Goal: Transaction & Acquisition: Purchase product/service

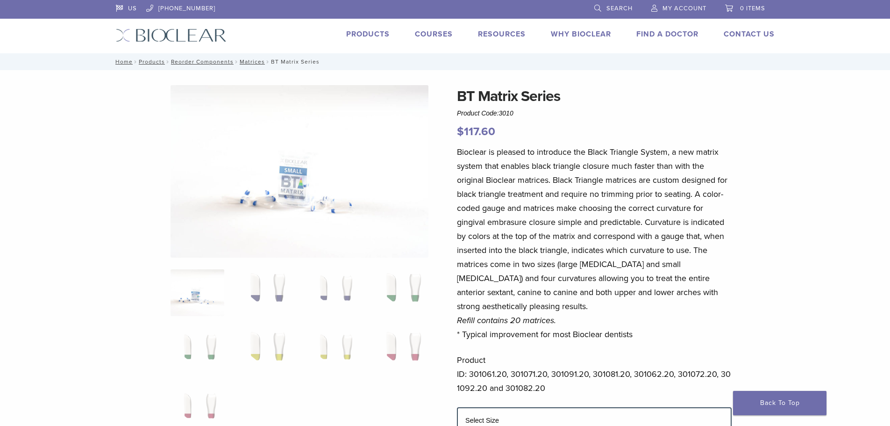
click at [616, 8] on span "Search" at bounding box center [620, 8] width 26 height 7
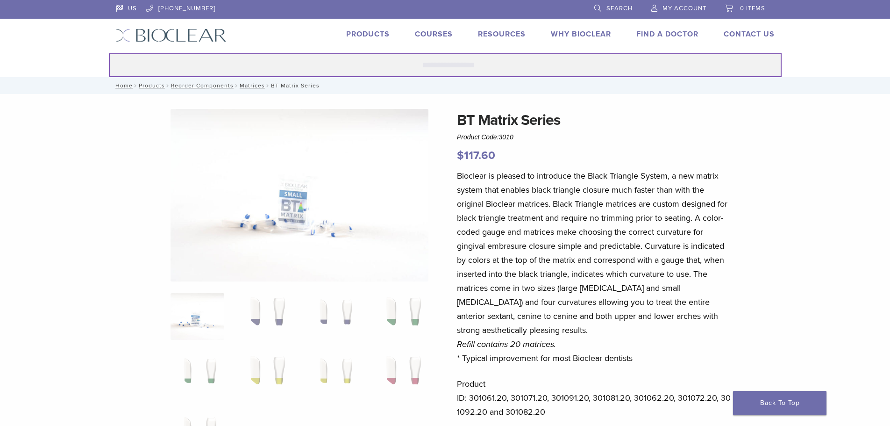
click at [508, 63] on input "Search for:" at bounding box center [445, 65] width 673 height 24
paste input "******"
type input "******"
click at [108, 53] on button "Search" at bounding box center [108, 53] width 0 height 0
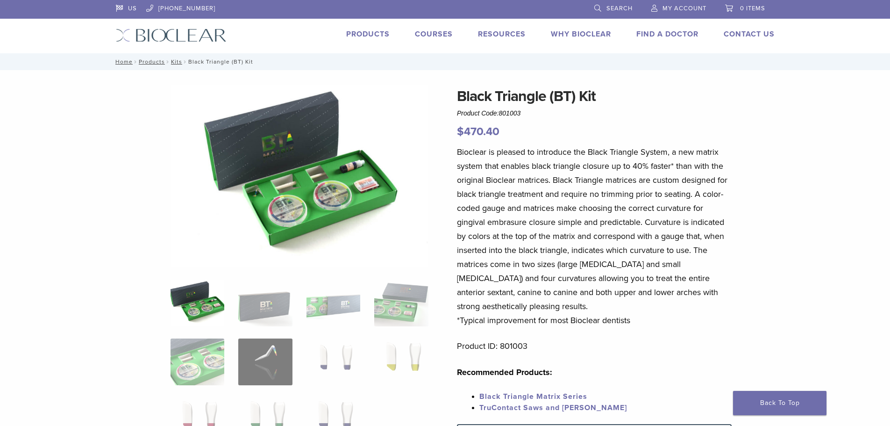
scroll to position [187, 0]
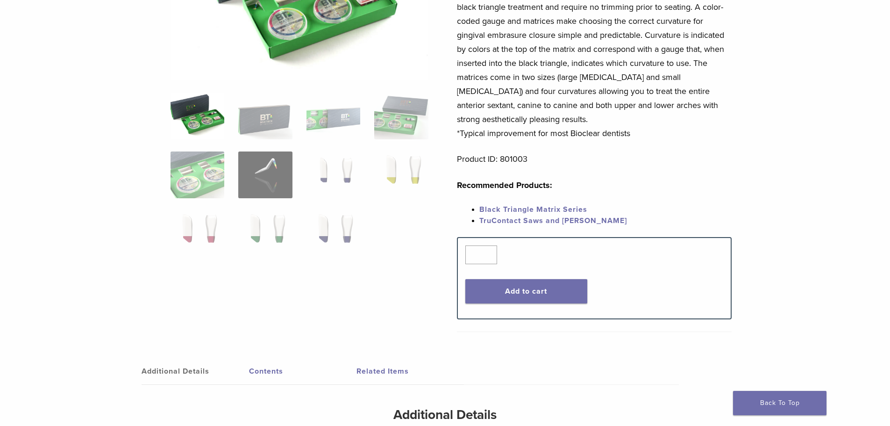
click at [572, 261] on div "Quantity Quantity *" at bounding box center [594, 254] width 258 height 19
click at [535, 290] on button "Add to cart" at bounding box center [526, 291] width 122 height 24
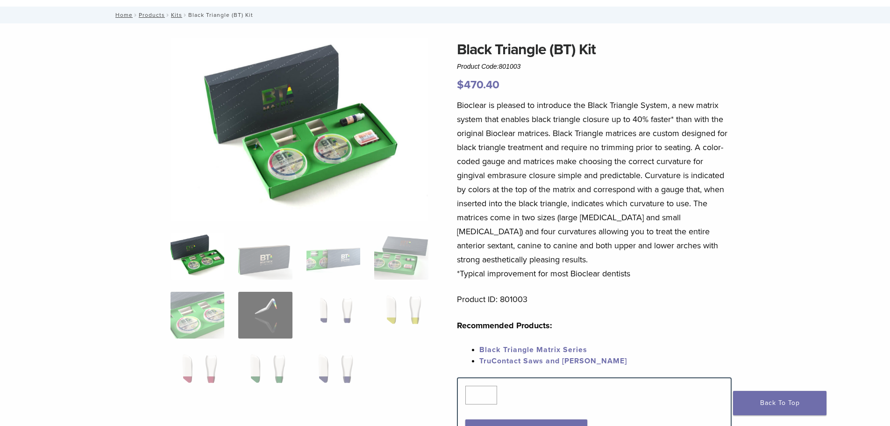
scroll to position [0, 0]
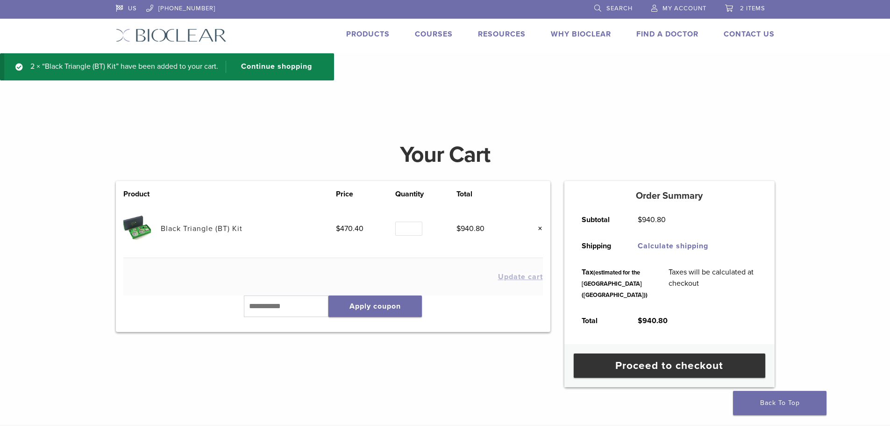
scroll to position [140, 0]
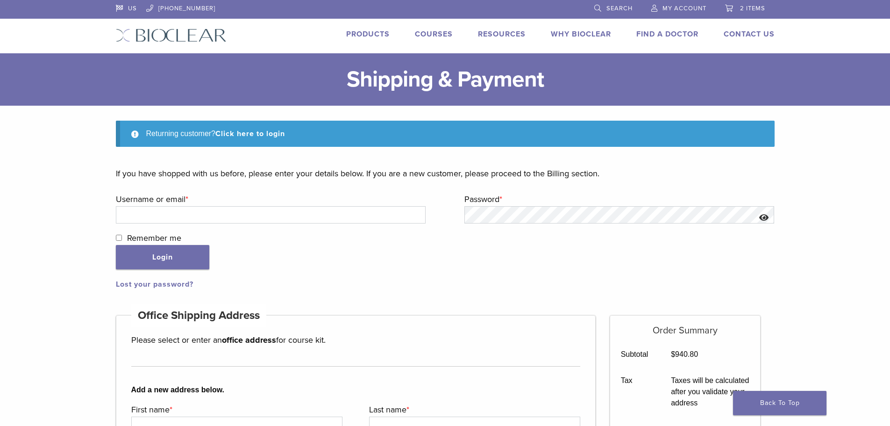
scroll to position [143, 0]
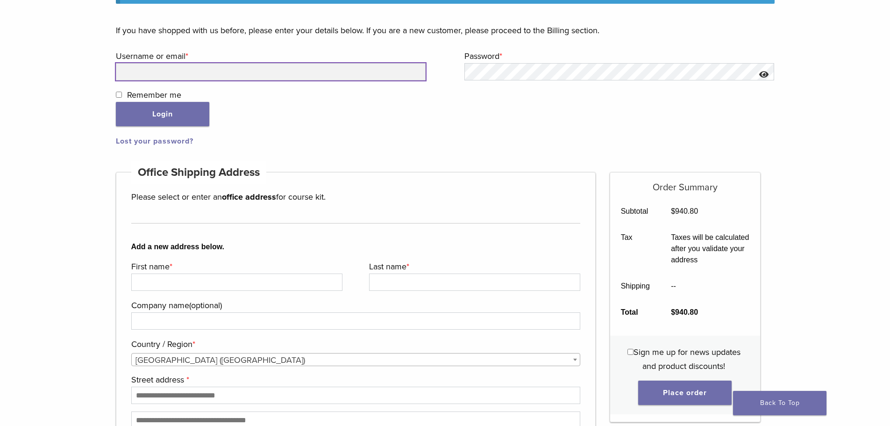
click at [250, 70] on input "Username or email * Required" at bounding box center [271, 71] width 310 height 17
type input "**********"
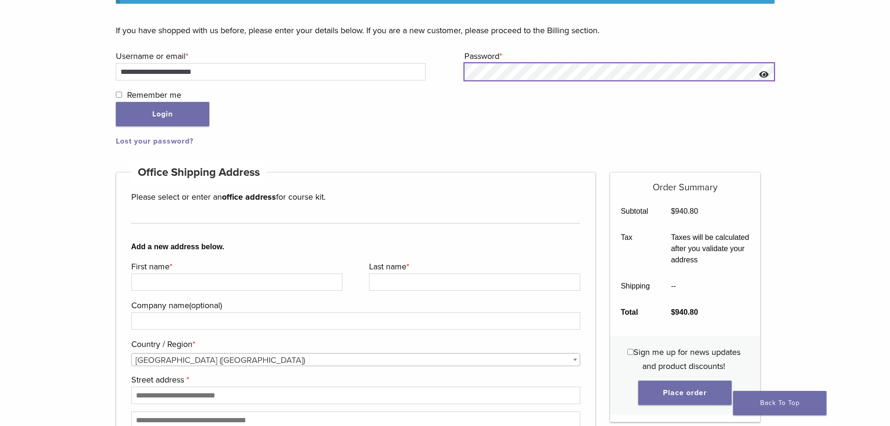
click at [116, 102] on button "Login" at bounding box center [162, 114] width 93 height 24
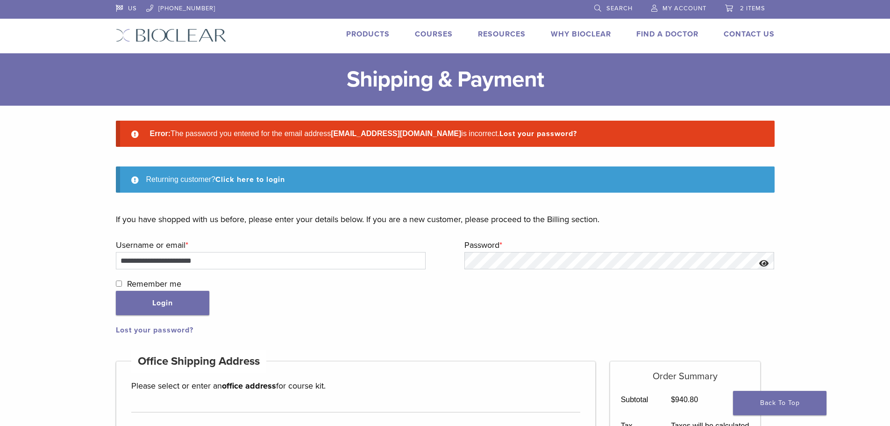
click at [756, 8] on span "2 items" at bounding box center [752, 8] width 25 height 7
click at [739, 7] on link "2 items" at bounding box center [745, 7] width 40 height 14
click at [675, 8] on span "My Account" at bounding box center [685, 8] width 44 height 7
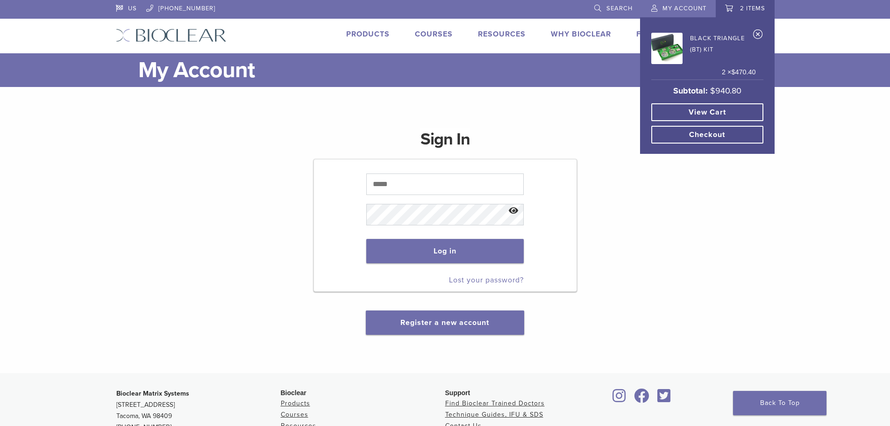
click at [718, 114] on link "View cart" at bounding box center [707, 112] width 112 height 18
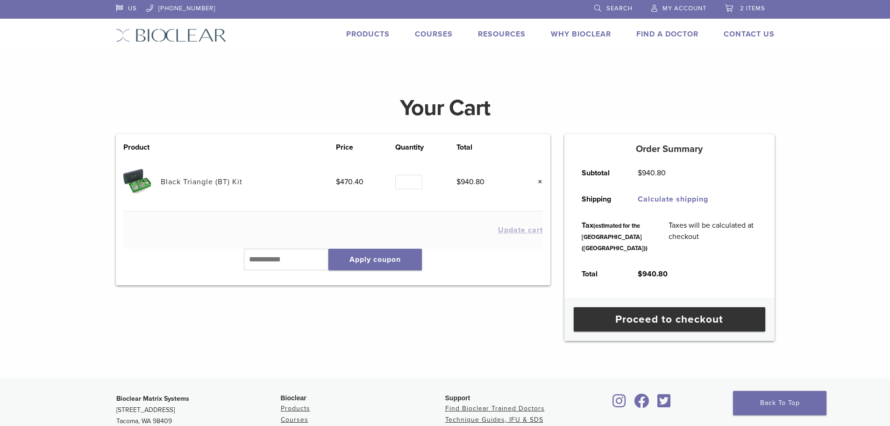
click at [207, 178] on link "Black Triangle (BT) Kit" at bounding box center [202, 181] width 82 height 9
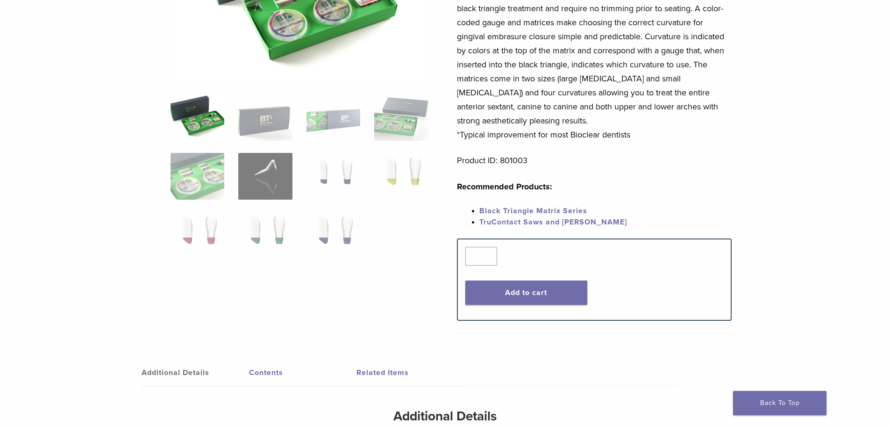
scroll to position [140, 0]
